Goal: Transaction & Acquisition: Purchase product/service

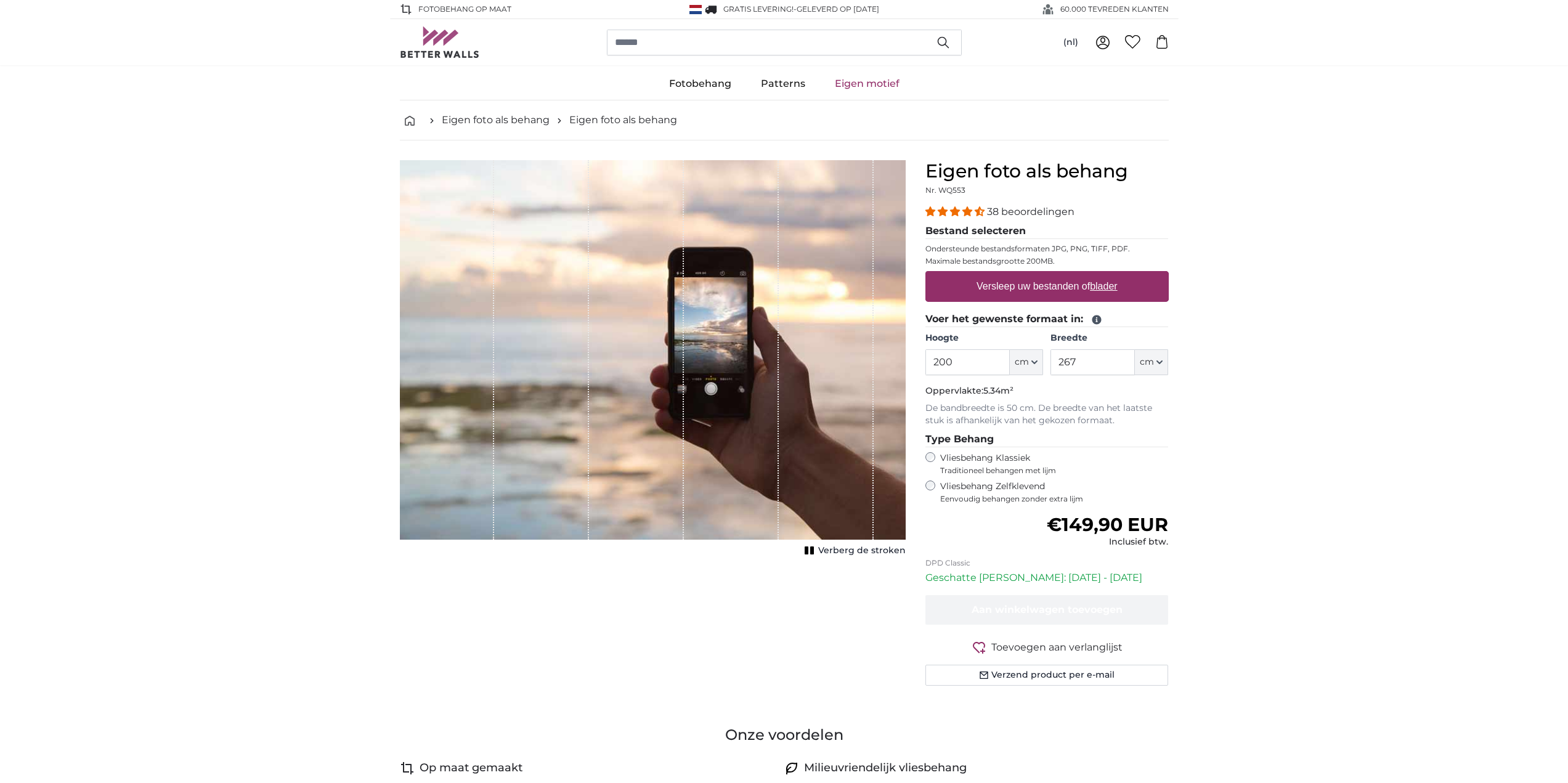
drag, startPoint x: 977, startPoint y: 361, endPoint x: 769, endPoint y: 349, distance: 208.3
click at [769, 349] on product-detail "Annuleren Afbeelding bijsnijden Verberg de stroken Eigen foto als behang Nr. WQ…" at bounding box center [784, 428] width 789 height 575
type input "5"
type input "280"
drag, startPoint x: 1092, startPoint y: 368, endPoint x: 1052, endPoint y: 359, distance: 41.0
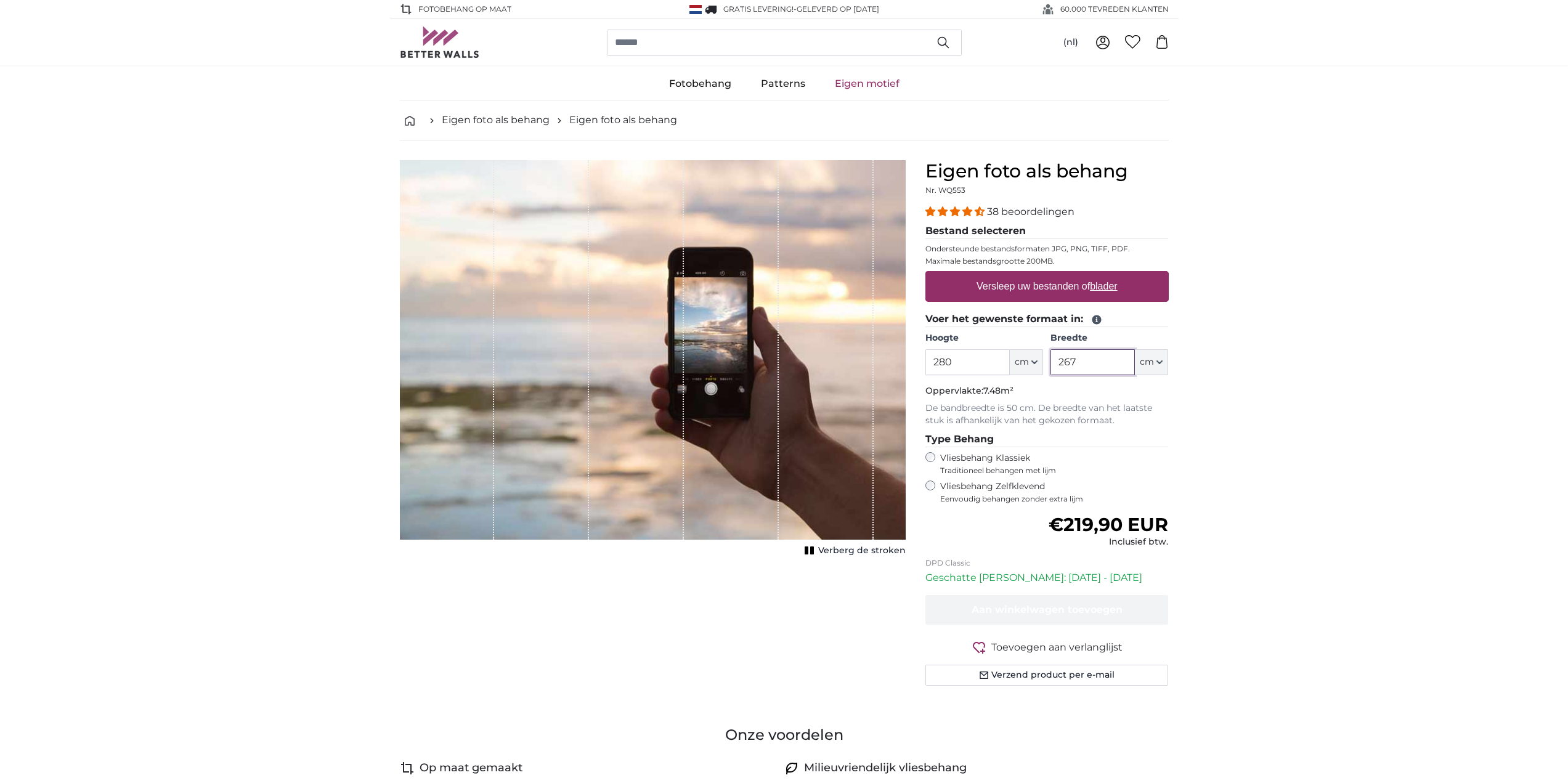
click at [1053, 368] on input "267" at bounding box center [1093, 363] width 85 height 26
type input "500"
click at [858, 85] on link "Eigen motief" at bounding box center [867, 83] width 94 height 32
click at [1015, 277] on label "Versleep uw bestanden of blader" at bounding box center [1047, 286] width 151 height 25
click at [1015, 275] on input "Versleep uw bestanden of blader" at bounding box center [1047, 273] width 243 height 4
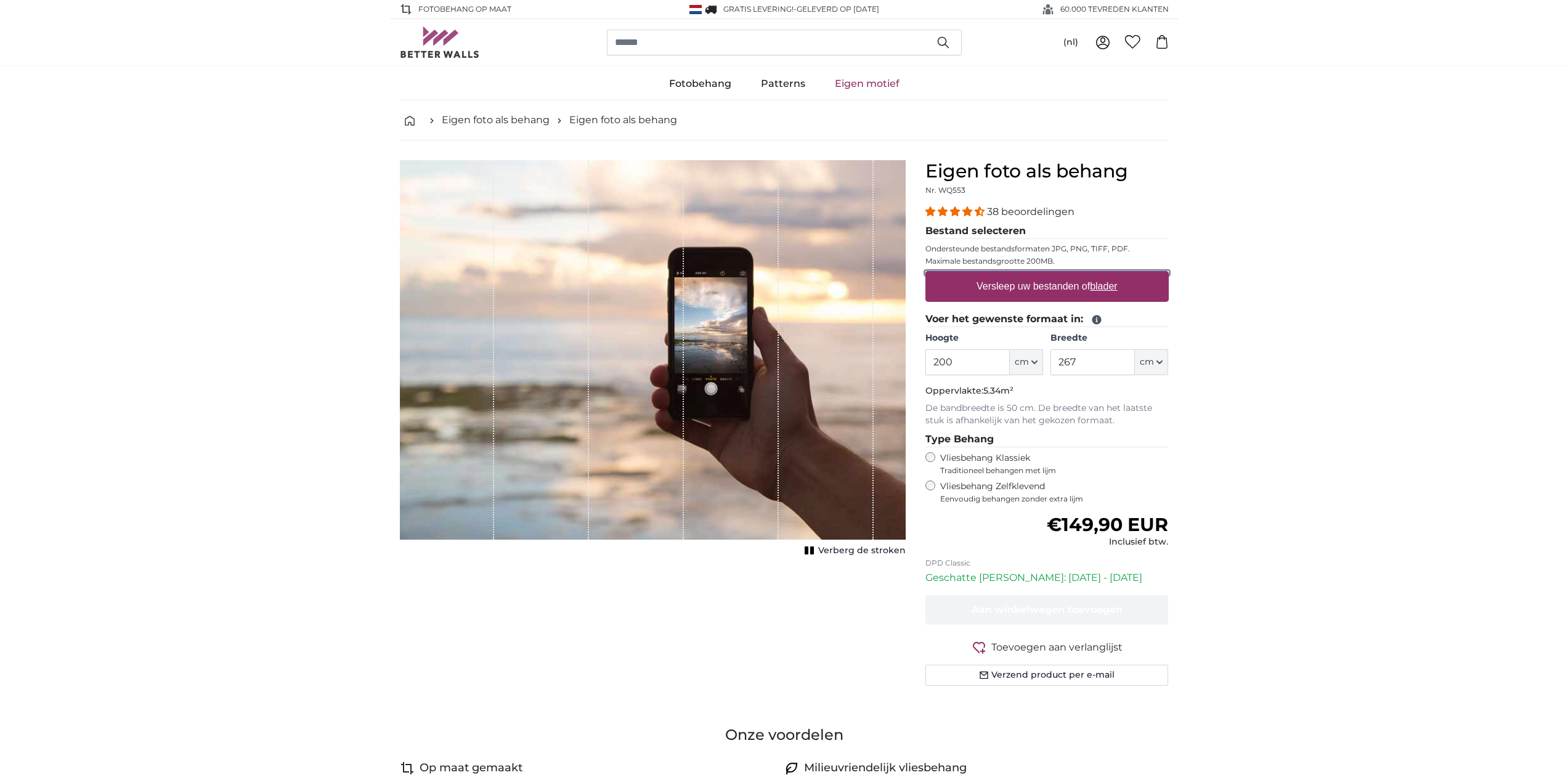
type input "**********"
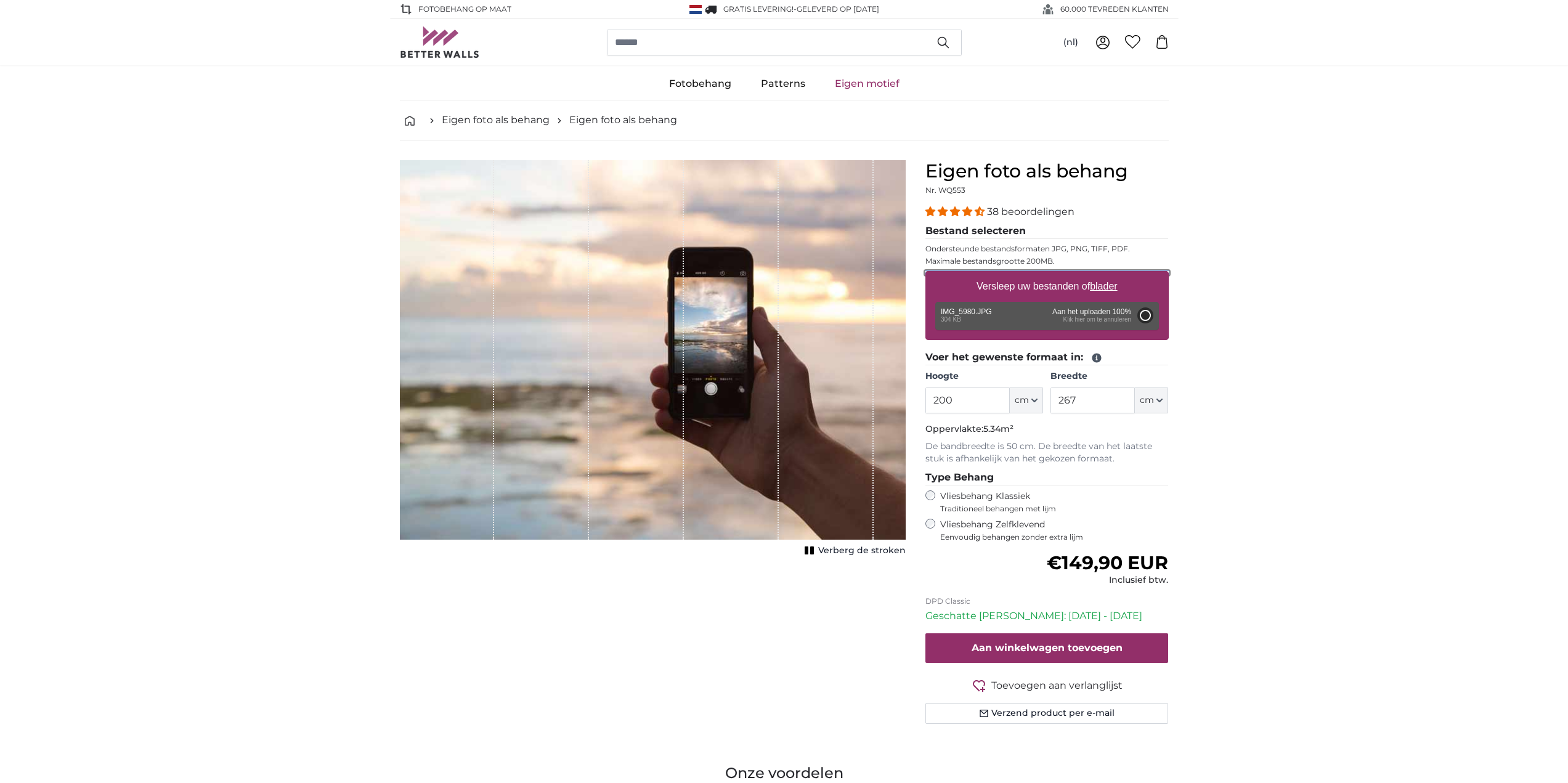
type input "110"
type input "121"
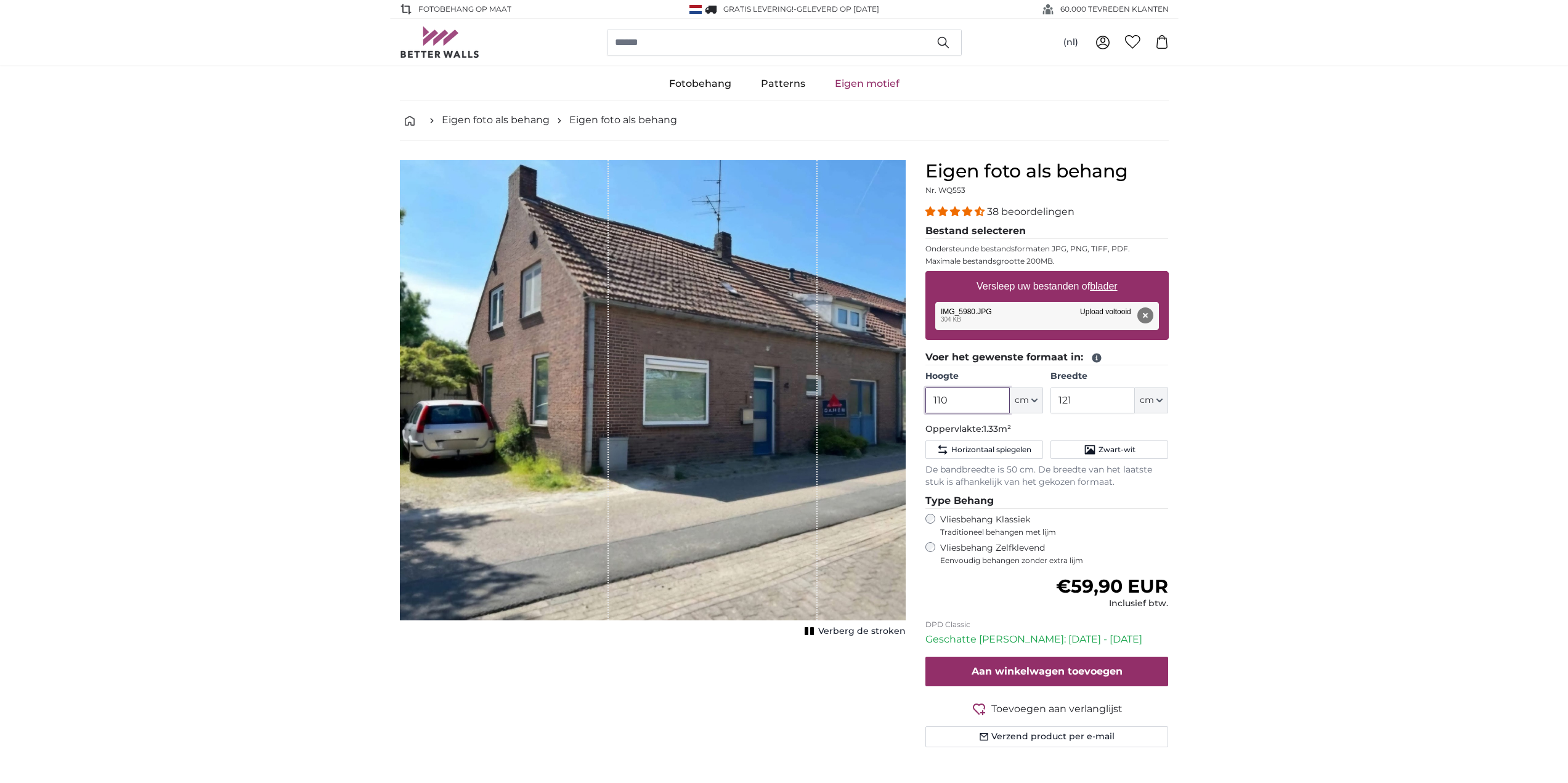
drag, startPoint x: 970, startPoint y: 403, endPoint x: 847, endPoint y: 408, distance: 123.1
click at [847, 408] on product-detail "Annuleren Afbeelding bijsnijden Verberg de stroken Eigen foto als behang Nr. WQ…" at bounding box center [784, 459] width 789 height 637
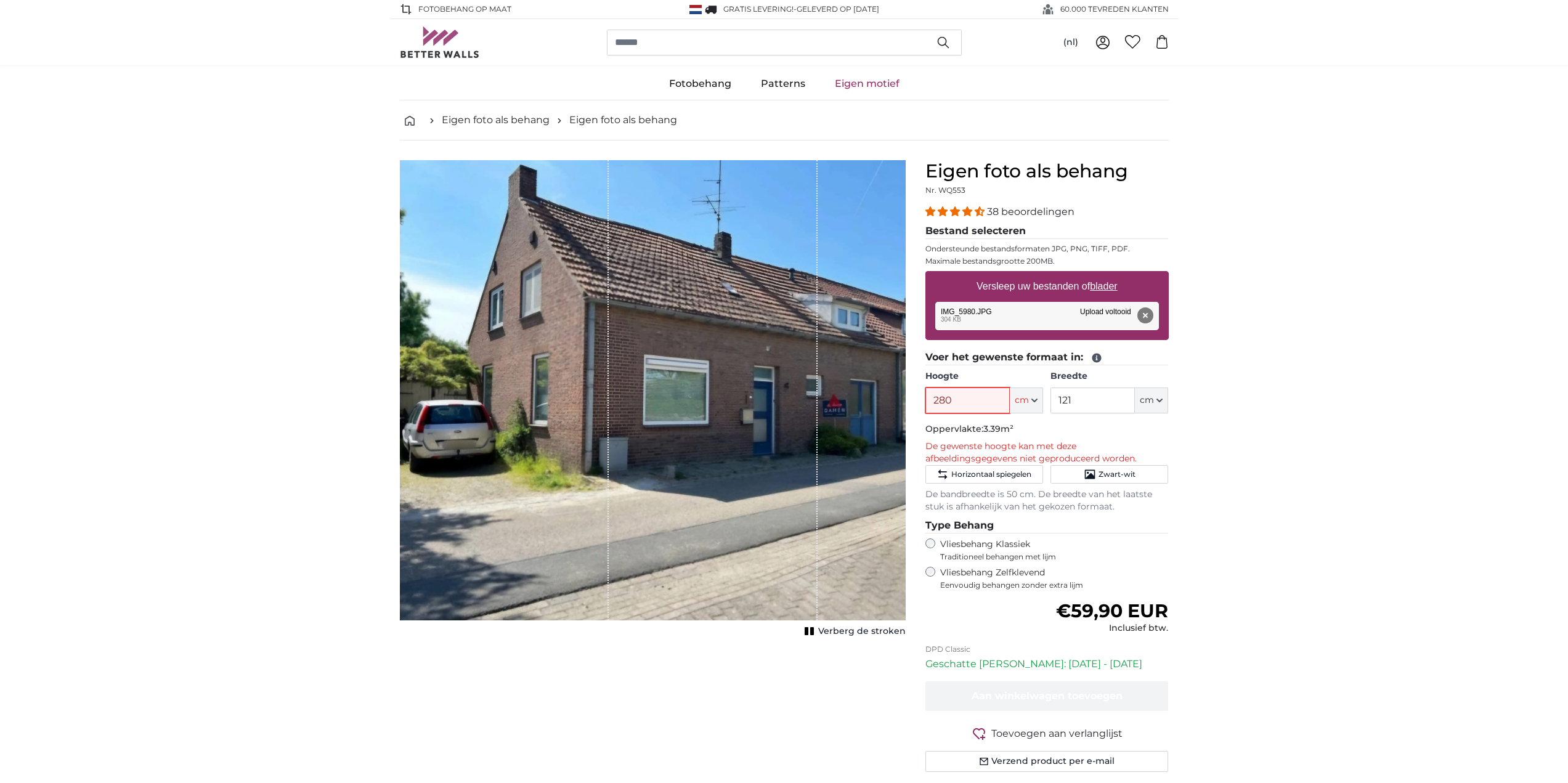
type input "280"
drag, startPoint x: 1092, startPoint y: 397, endPoint x: 980, endPoint y: 413, distance: 113.1
click at [980, 413] on div "Hoogte 280 ft cm Centimeter (cm) Inches (inch) Feet (ft. in.) Breedte 121 ft cm…" at bounding box center [1047, 392] width 243 height 43
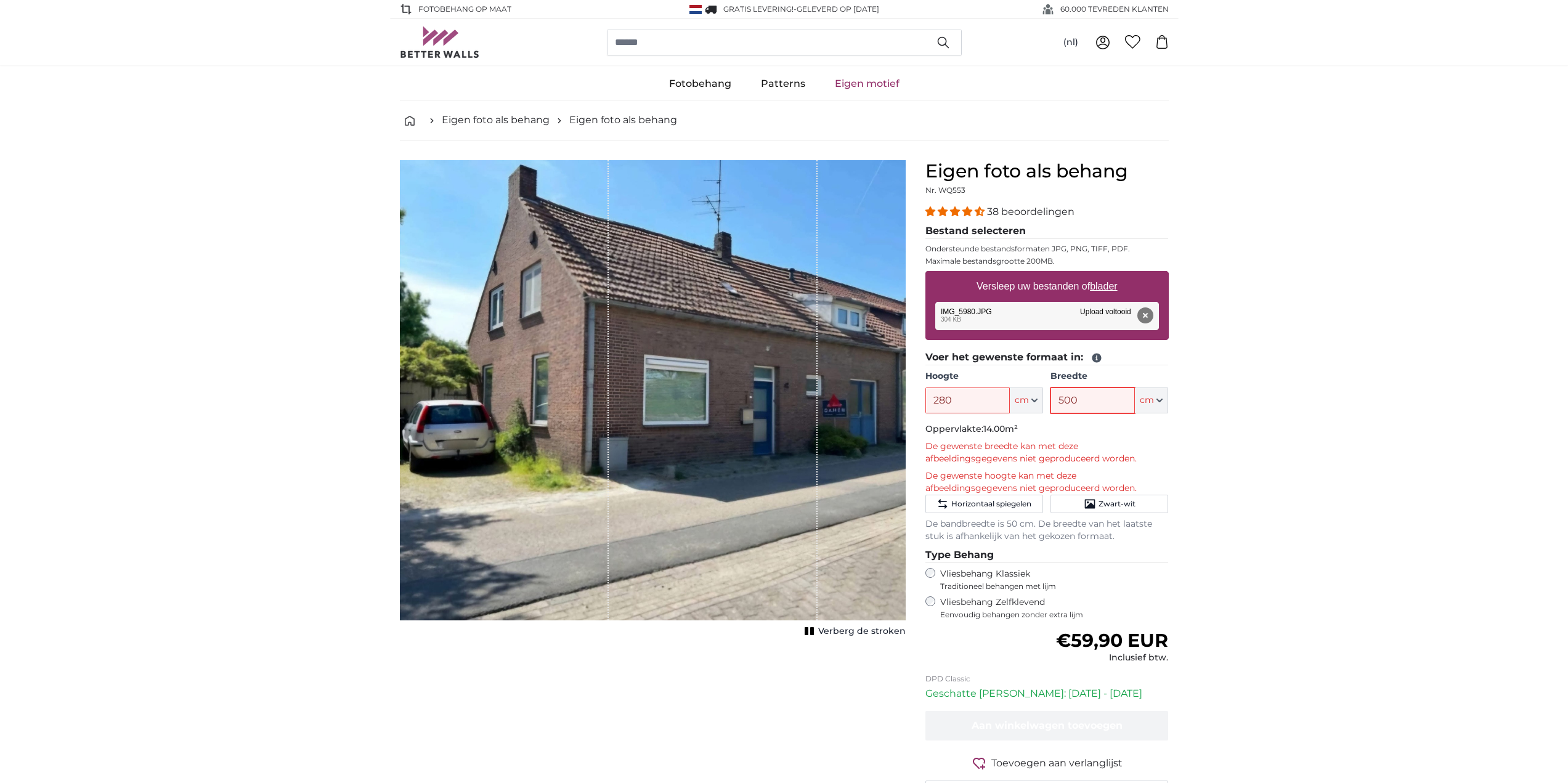
type input "500"
